Goal: Task Accomplishment & Management: Use online tool/utility

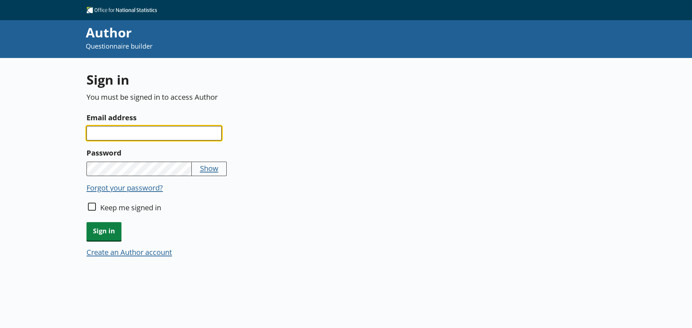
click at [139, 135] on input "Email address" at bounding box center [153, 133] width 135 height 14
type input "[EMAIL_ADDRESS][DOMAIN_NAME]"
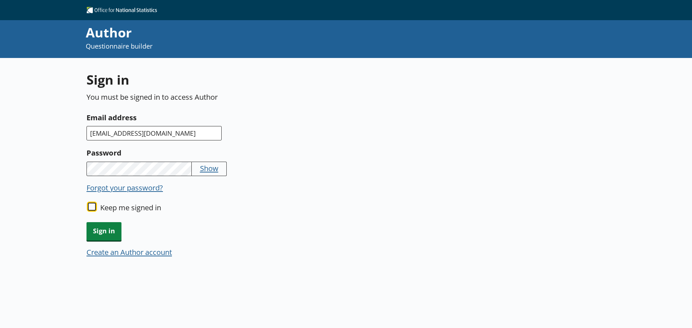
click at [91, 208] on input "Keep me signed in" at bounding box center [92, 207] width 8 height 8
checkbox input "true"
click at [116, 228] on span "Sign in" at bounding box center [103, 231] width 35 height 18
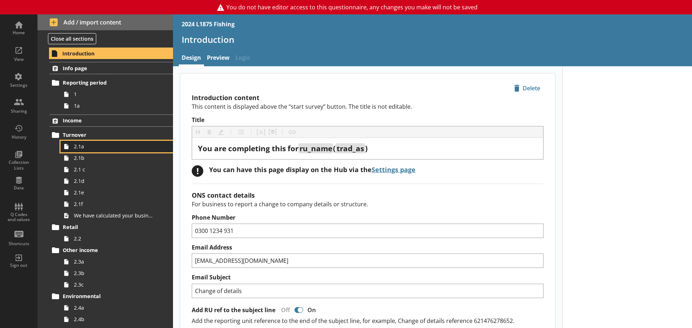
click at [93, 150] on span "2.1a" at bounding box center [114, 146] width 80 height 7
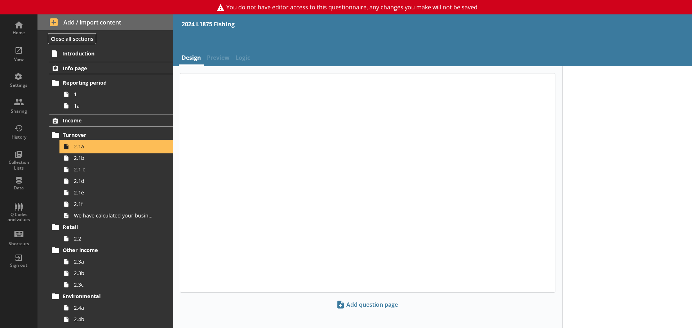
type textarea "x"
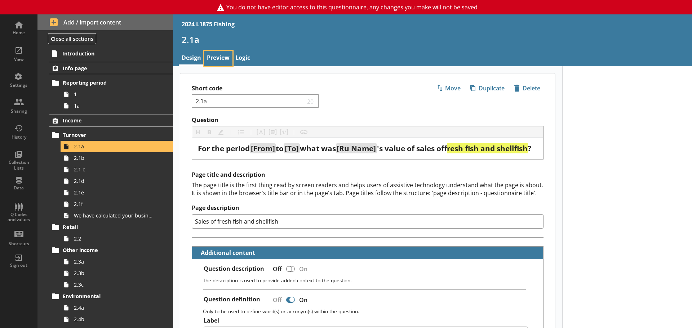
click at [215, 59] on link "Preview" at bounding box center [218, 58] width 28 height 15
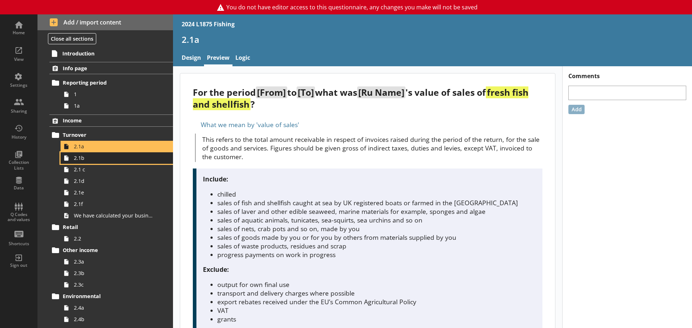
click at [94, 163] on link "2.1b" at bounding box center [117, 158] width 112 height 12
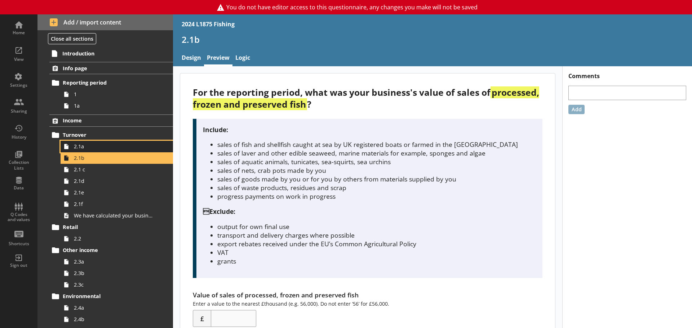
click at [99, 146] on span "2.1a" at bounding box center [114, 146] width 80 height 7
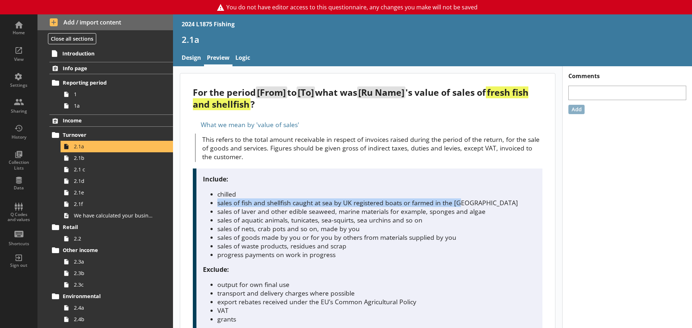
drag, startPoint x: 218, startPoint y: 201, endPoint x: 473, endPoint y: 204, distance: 255.2
click at [473, 204] on li "sales of fish and shellfish caught at sea by UK registered boats or farmed in t…" at bounding box center [376, 203] width 319 height 9
click at [310, 204] on li "sales of fish and shellfish caught at sea by UK registered boats or farmed in t…" at bounding box center [376, 203] width 319 height 9
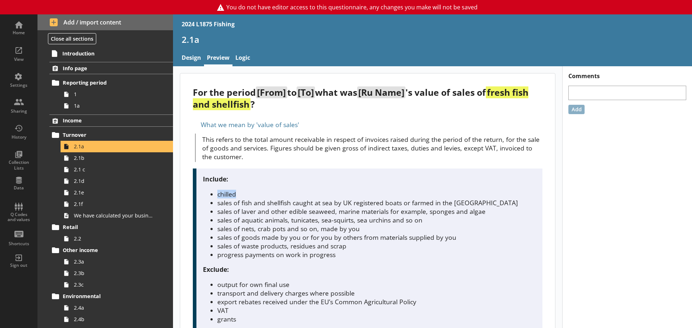
drag, startPoint x: 215, startPoint y: 194, endPoint x: 248, endPoint y: 195, distance: 33.2
click at [248, 195] on ul "chilled sales of fish and shellfish caught at sea by UK registered boats or far…" at bounding box center [369, 224] width 333 height 69
click at [254, 203] on li "sales of fish and shellfish caught at sea by UK registered boats or farmed in t…" at bounding box center [376, 203] width 319 height 9
click at [96, 161] on span "2.1b" at bounding box center [114, 158] width 80 height 7
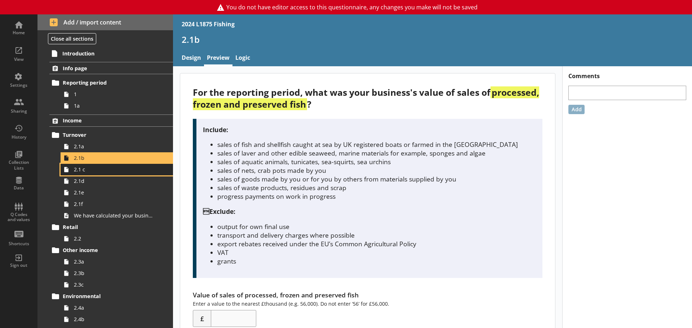
click at [84, 172] on span "2.1 c" at bounding box center [114, 169] width 80 height 7
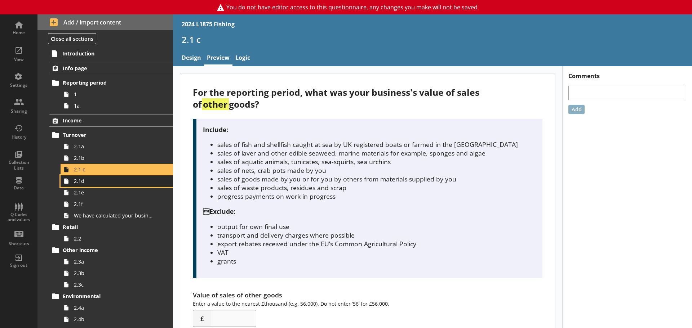
click at [112, 185] on span "2.1d" at bounding box center [114, 181] width 80 height 7
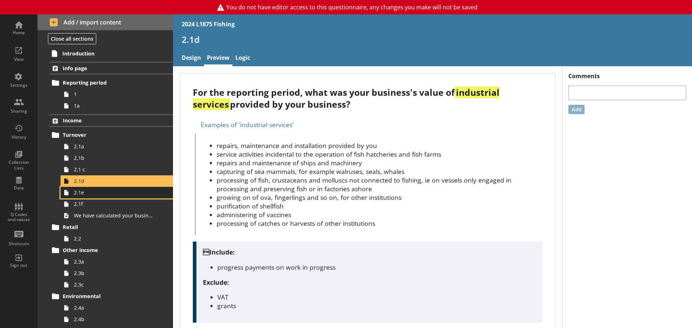
click at [83, 194] on span "2.1e" at bounding box center [114, 192] width 80 height 7
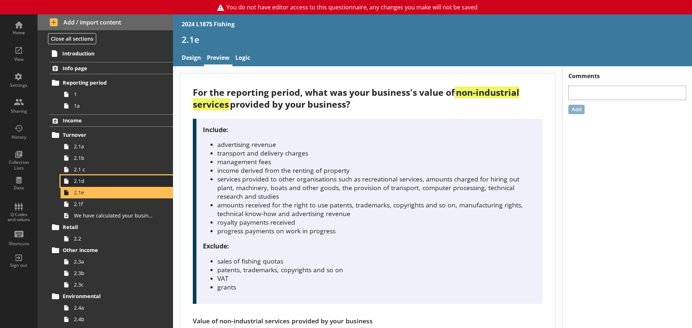
click at [93, 181] on span "2.1d" at bounding box center [114, 181] width 80 height 7
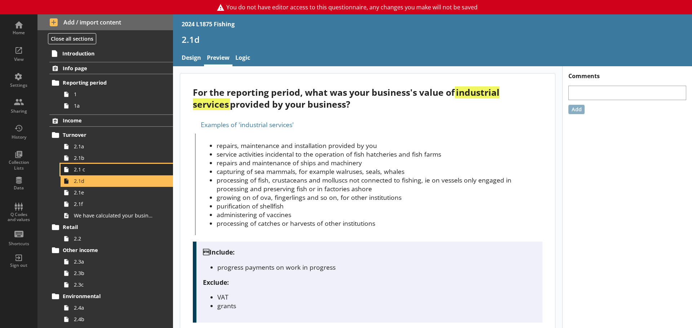
click at [90, 175] on link "2.1 c" at bounding box center [117, 170] width 112 height 12
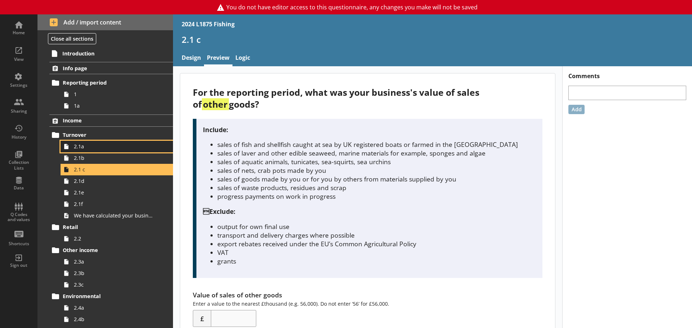
click at [74, 148] on link "2.1a" at bounding box center [117, 147] width 112 height 12
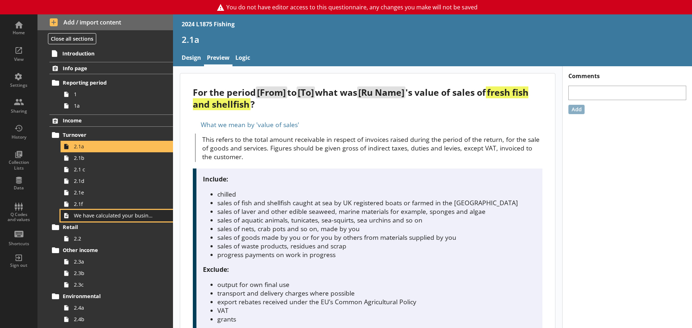
click at [128, 215] on span "We have calculated your business's total turnover for the reporting period to b…" at bounding box center [114, 215] width 80 height 7
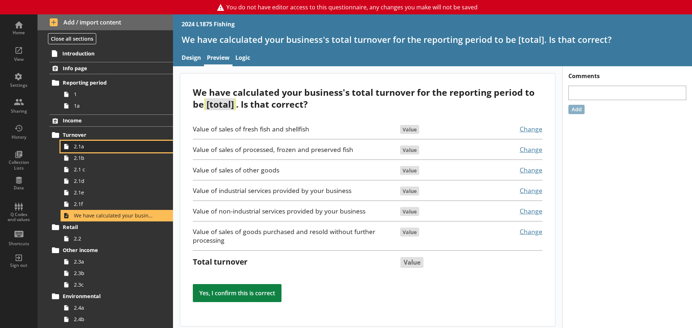
click at [74, 149] on span "2.1a" at bounding box center [114, 146] width 80 height 7
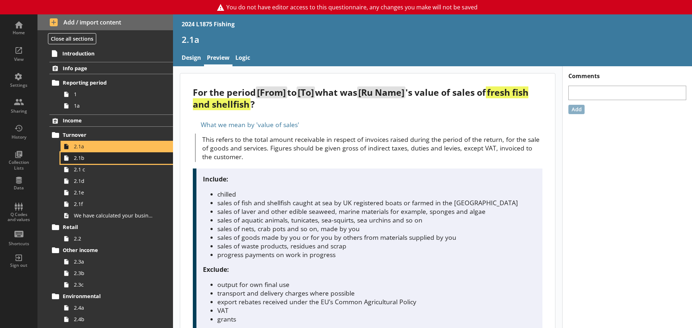
click at [107, 163] on link "2.1b" at bounding box center [117, 158] width 112 height 12
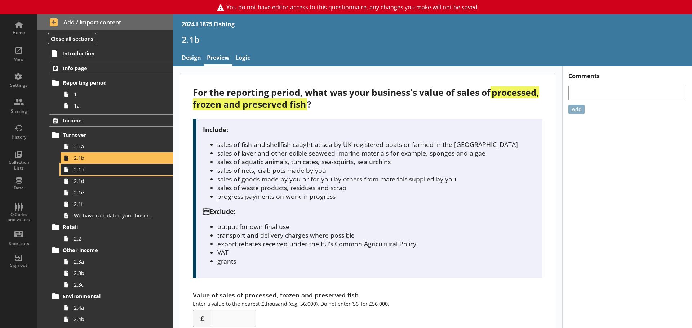
click at [109, 174] on link "2.1 c" at bounding box center [117, 170] width 112 height 12
